Goal: Communication & Community: Answer question/provide support

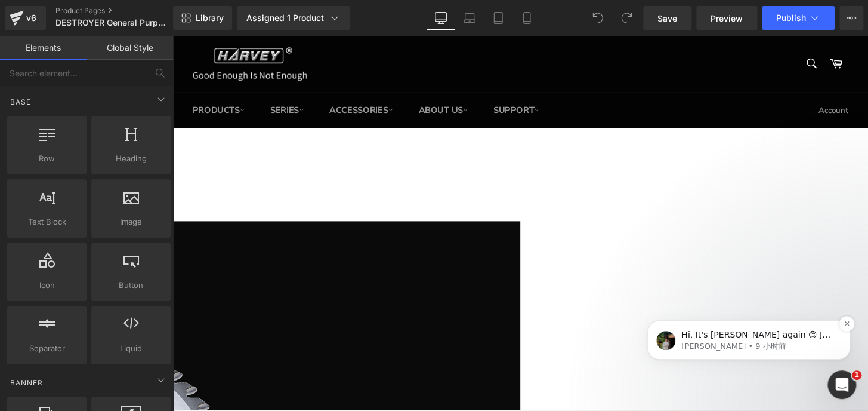
click at [735, 337] on p "Hi, It's [PERSON_NAME] again 😊 Just want to follow up since I have not received…" at bounding box center [759, 335] width 154 height 12
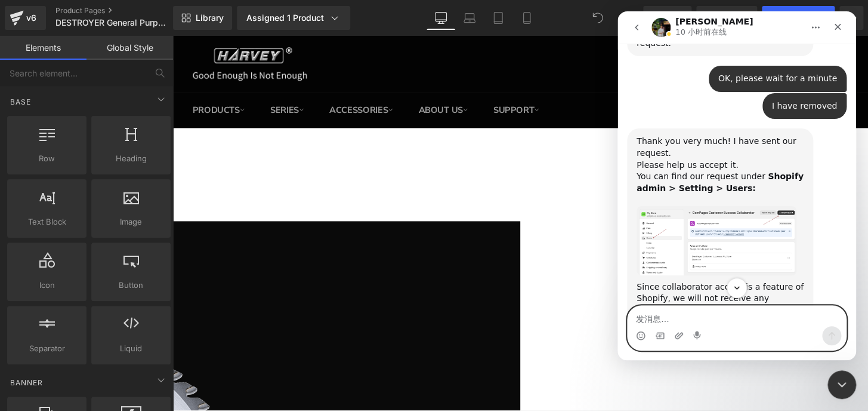
scroll to position [3580, 0]
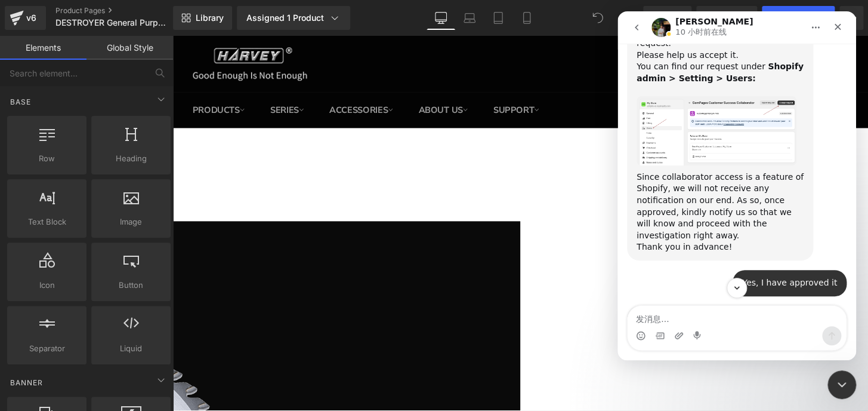
click at [705, 352] on div "After checking, I understand that don't want the Cart Drawer to open when the "…" at bounding box center [720, 404] width 167 height 105
copy div "After checking, I understand that don't want the Cart Drawer to open when the "…"
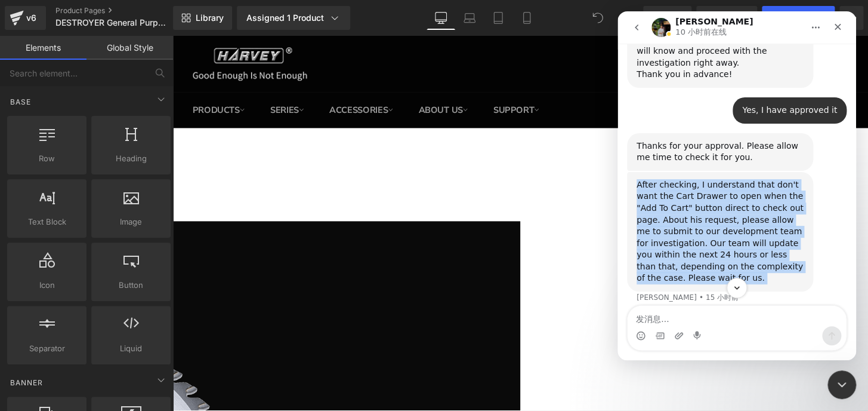
scroll to position [3796, 0]
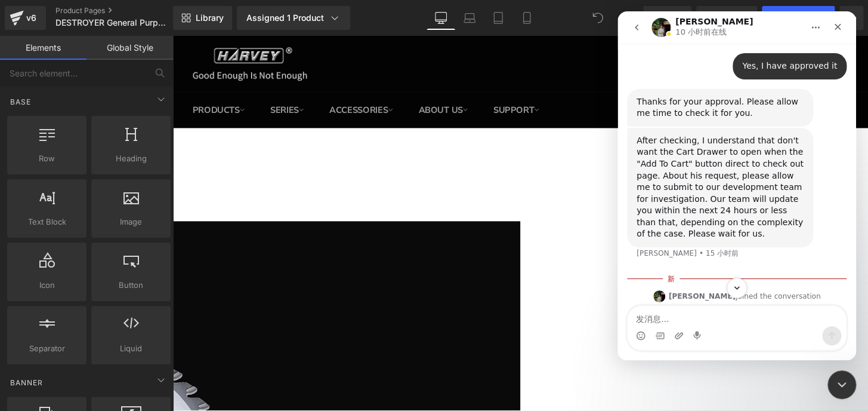
click at [773, 369] on div "Hope you are doing well and thank you for your patience." at bounding box center [720, 380] width 167 height 23
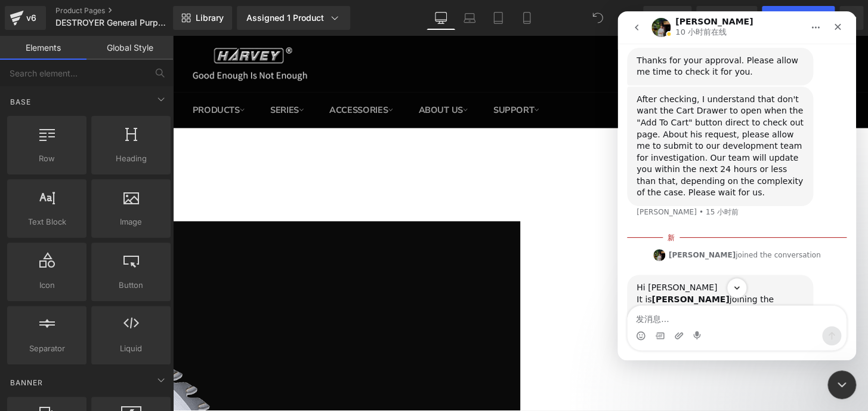
scroll to position [3851, 0]
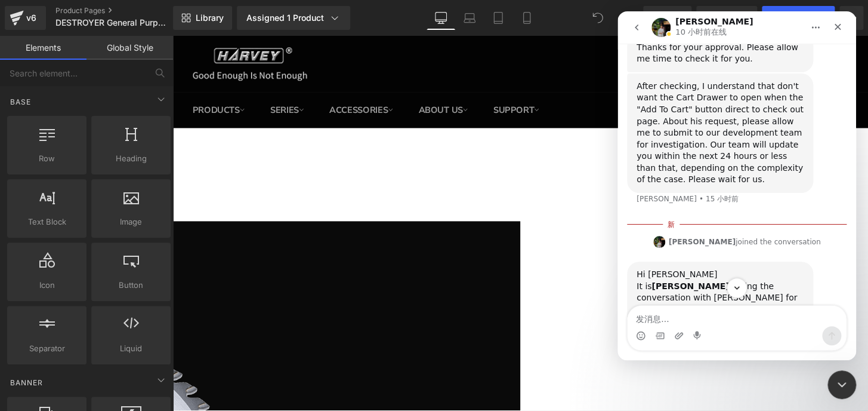
click at [672, 345] on div "I have updates regarding your previous issue with the cart button ﻿​ ﻿Turns out…" at bounding box center [720, 386] width 167 height 82
copy div "﻿Turns out, after investigating the issue, we found out that the slide cart is …"
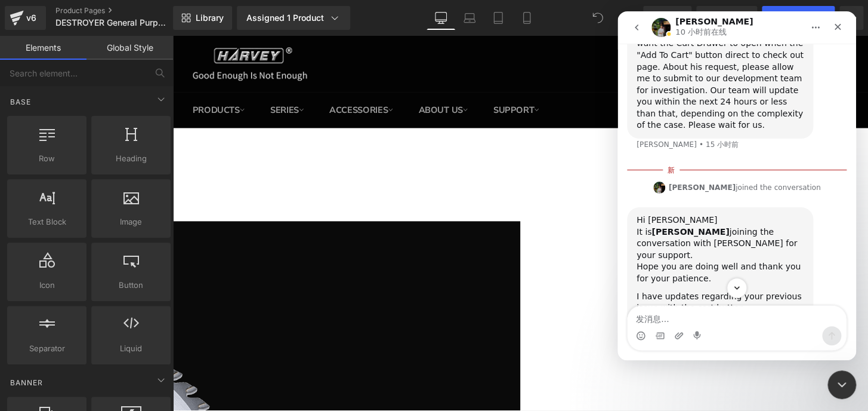
click at [669, 372] on div "Jeremy说…" at bounding box center [720, 375] width 167 height 6
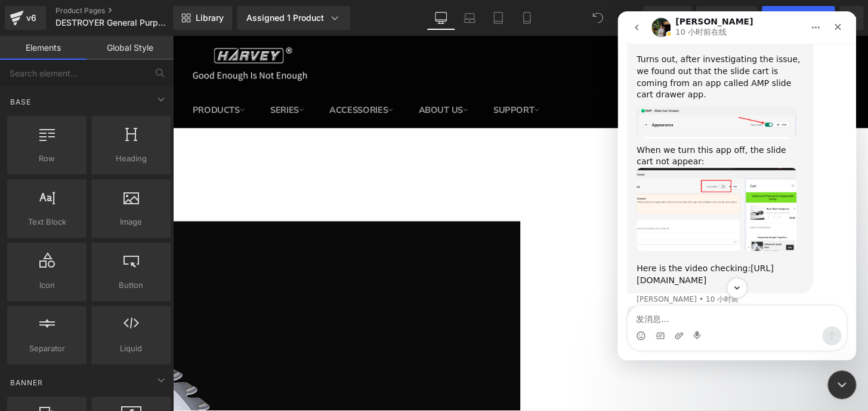
scroll to position [4231, 0]
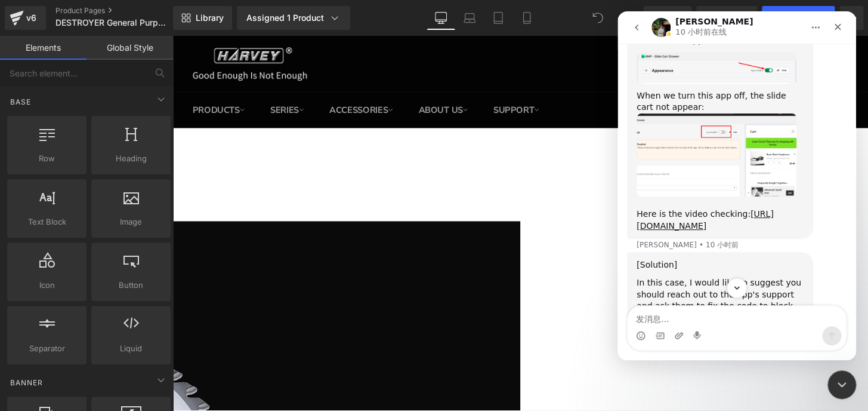
click at [705, 277] on div "In this case, I would like to suggest you should reach out to the app's support…" at bounding box center [720, 312] width 167 height 70
copy div "fix"
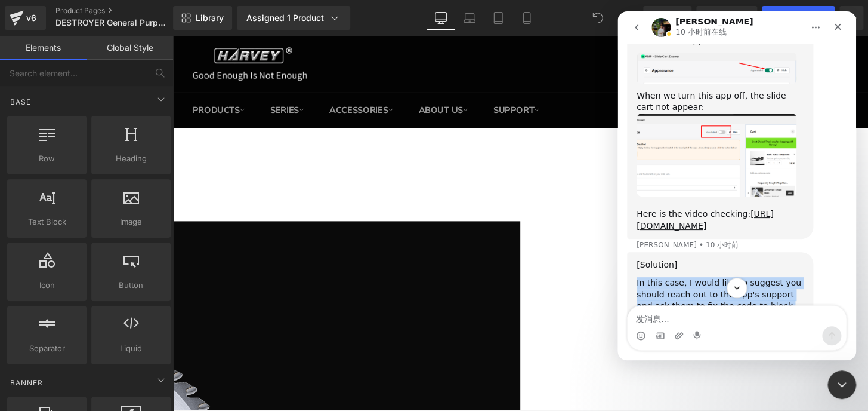
click at [705, 277] on div "In this case, I would like to suggest you should reach out to the app's support…" at bounding box center [720, 312] width 167 height 70
copy div "In this case, I would like to suggest you should reach out to the app's support…"
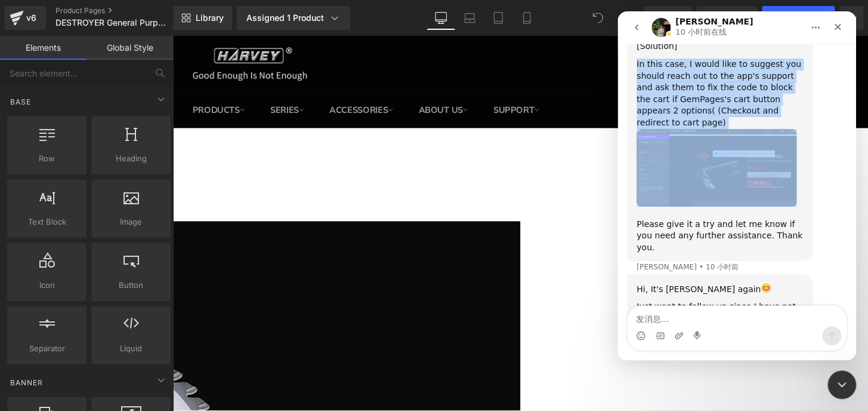
scroll to position [4450, 0]
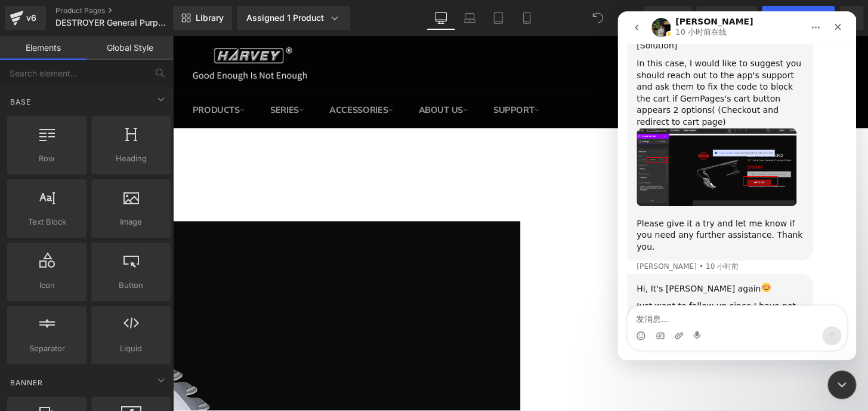
click at [728, 300] on div "Just want to follow up since I have not received any response from you." at bounding box center [720, 311] width 167 height 23
copy div "from"
click at [728, 300] on div "Just want to follow up since I have not received any response from you." at bounding box center [720, 311] width 167 height 23
copy div "Just want to follow up since I have not received any response from you."
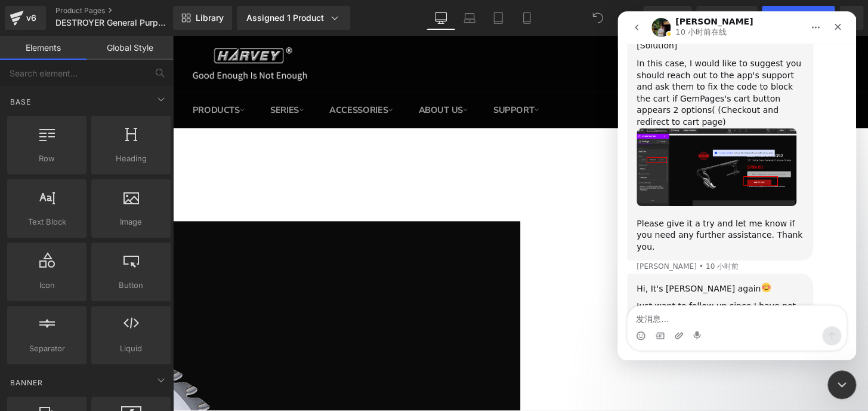
click at [777, 324] on div "Should you have any queries, feel free to let us know." at bounding box center [720, 335] width 167 height 23
click at [720, 313] on textarea "发消息..." at bounding box center [737, 316] width 218 height 20
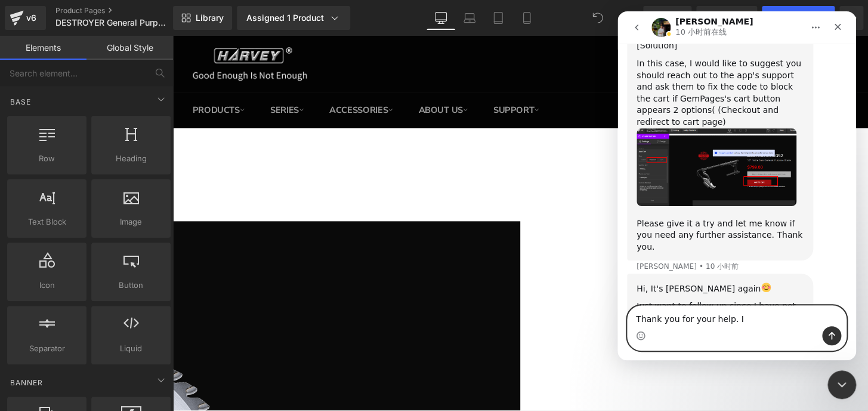
type textarea "Thank you for your help."
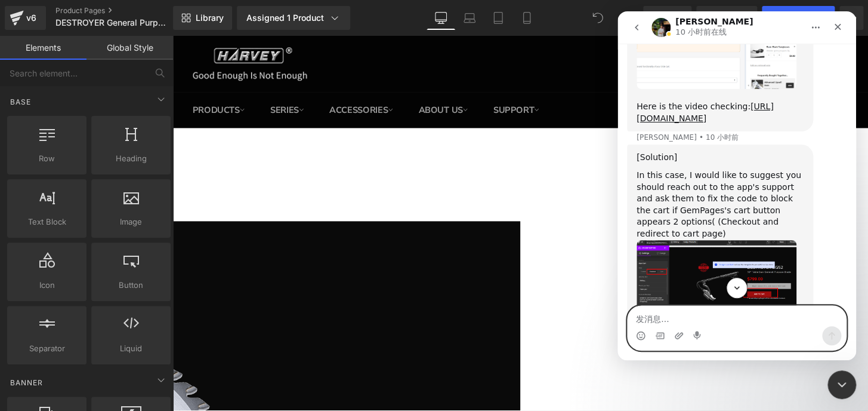
scroll to position [4280, 0]
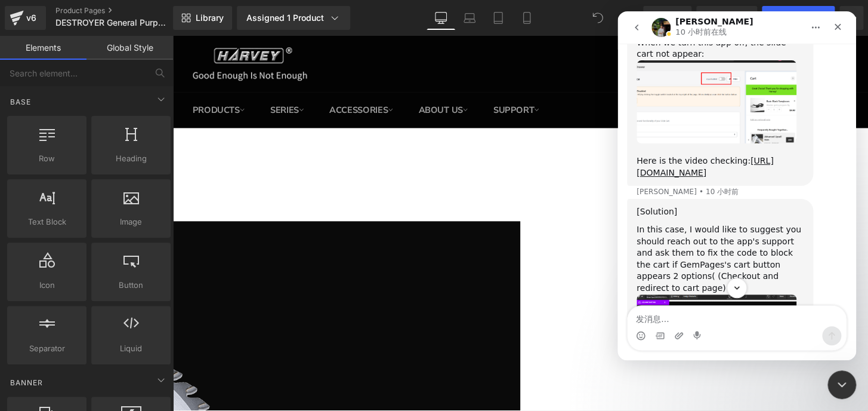
click at [725, 224] on div "In this case, I would like to suggest you should reach out to the app's support…" at bounding box center [720, 259] width 167 height 70
copy div "and"
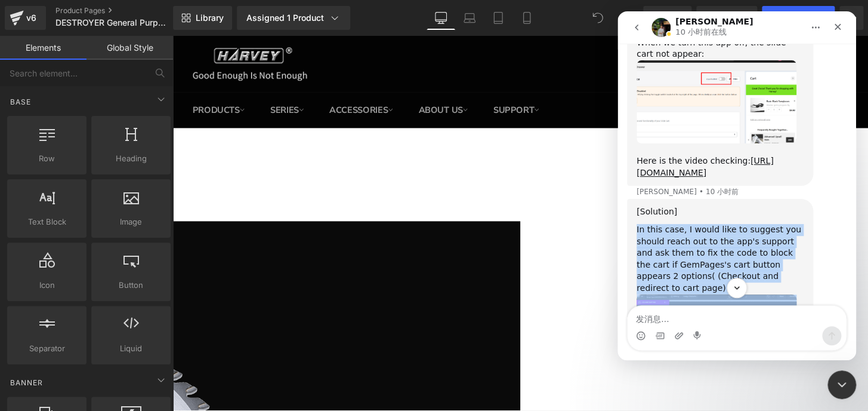
click at [725, 224] on div "In this case, I would like to suggest you should reach out to the app's support…" at bounding box center [720, 259] width 167 height 70
copy div "In this case, I would like to suggest you should reach out to the app's support…"
click at [737, 224] on div "In this case, I would like to suggest you should reach out to the app's support…" at bounding box center [720, 259] width 167 height 70
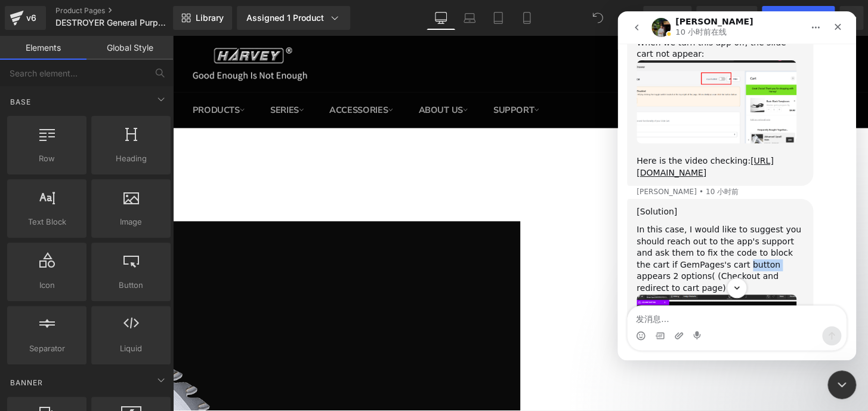
click at [737, 224] on div "In this case, I would like to suggest you should reach out to the app's support…" at bounding box center [720, 259] width 167 height 70
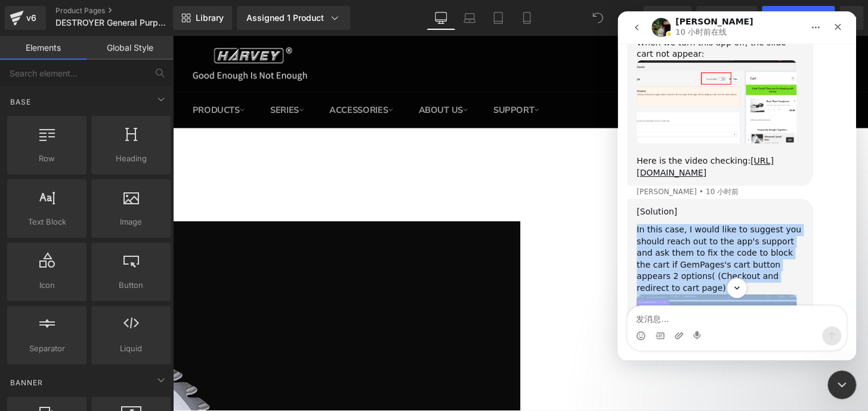
click at [737, 224] on div "In this case, I would like to suggest you should reach out to the app's support…" at bounding box center [720, 259] width 167 height 70
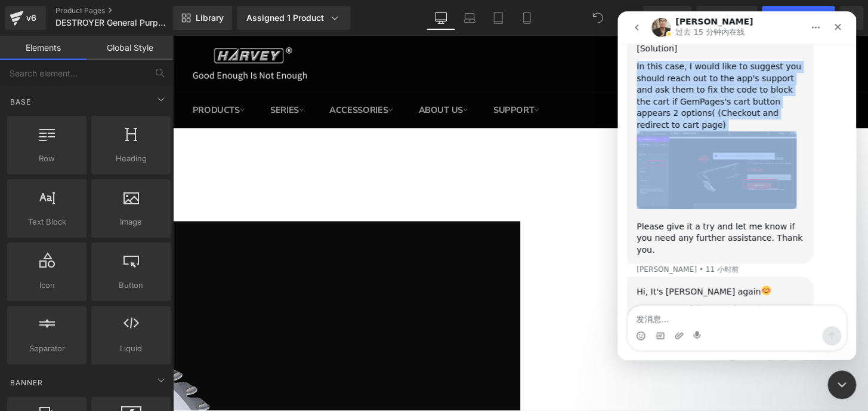
scroll to position [4593, 0]
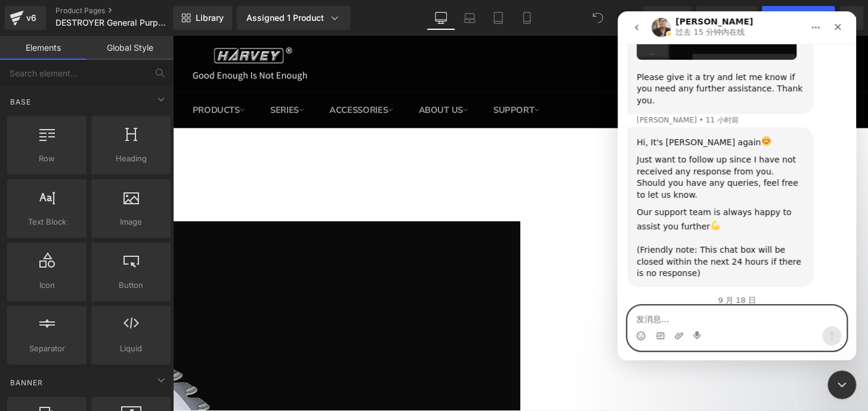
click at [655, 316] on textarea "发消息..." at bounding box center [737, 316] width 218 height 20
type textarea "NO, thank you!"
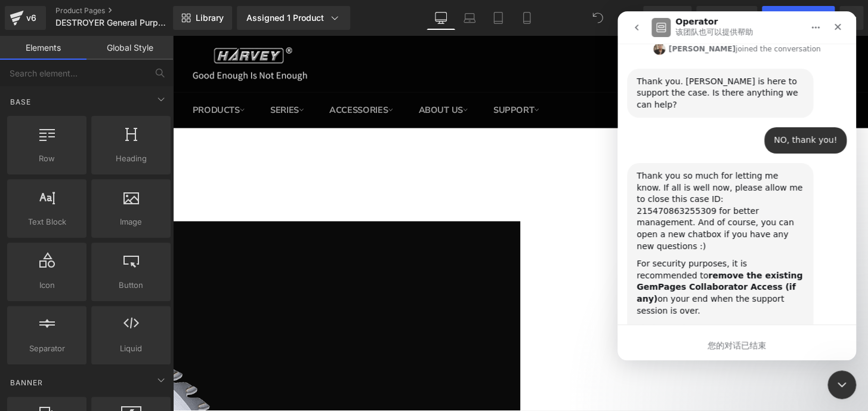
scroll to position [4946, 0]
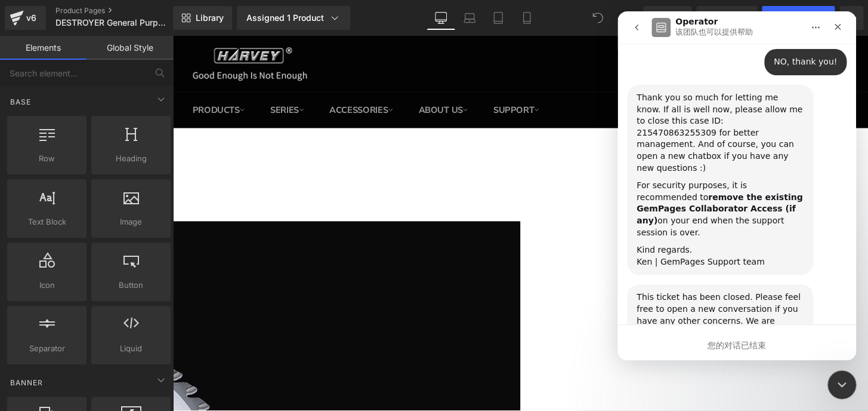
scroll to position [4978, 0]
